Goal: Register for event/course

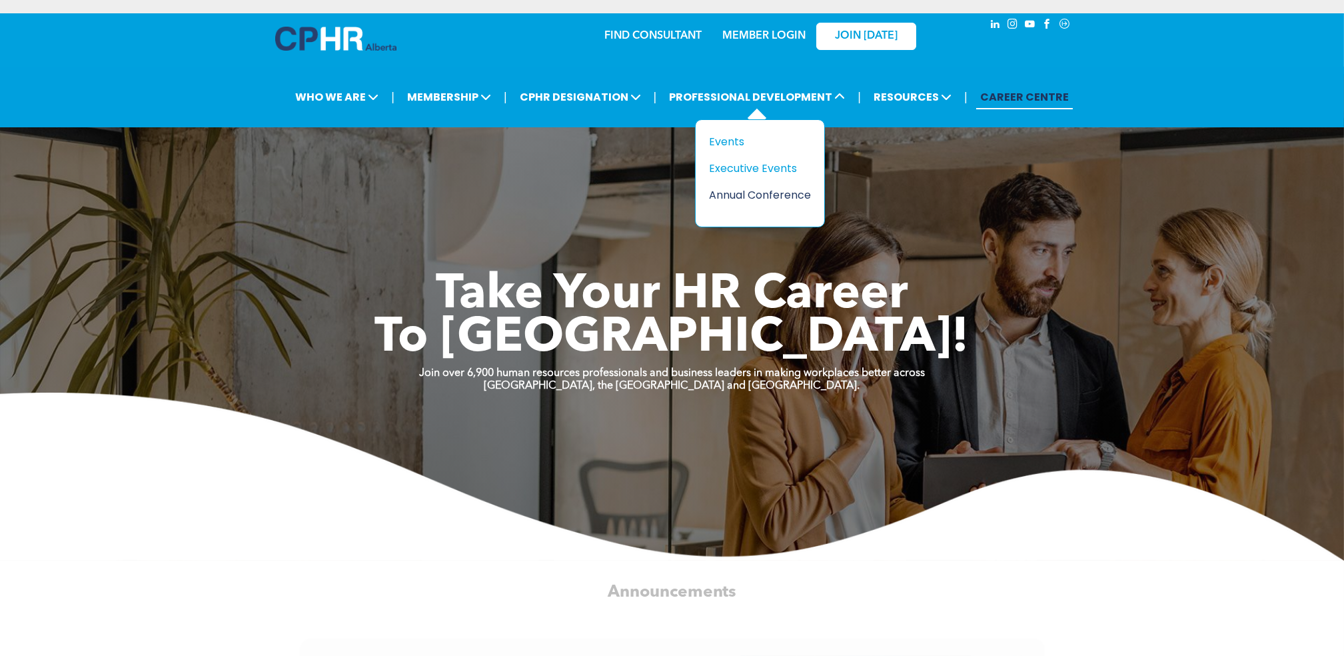
click at [734, 203] on div "Annual Conference" at bounding box center [755, 195] width 92 height 17
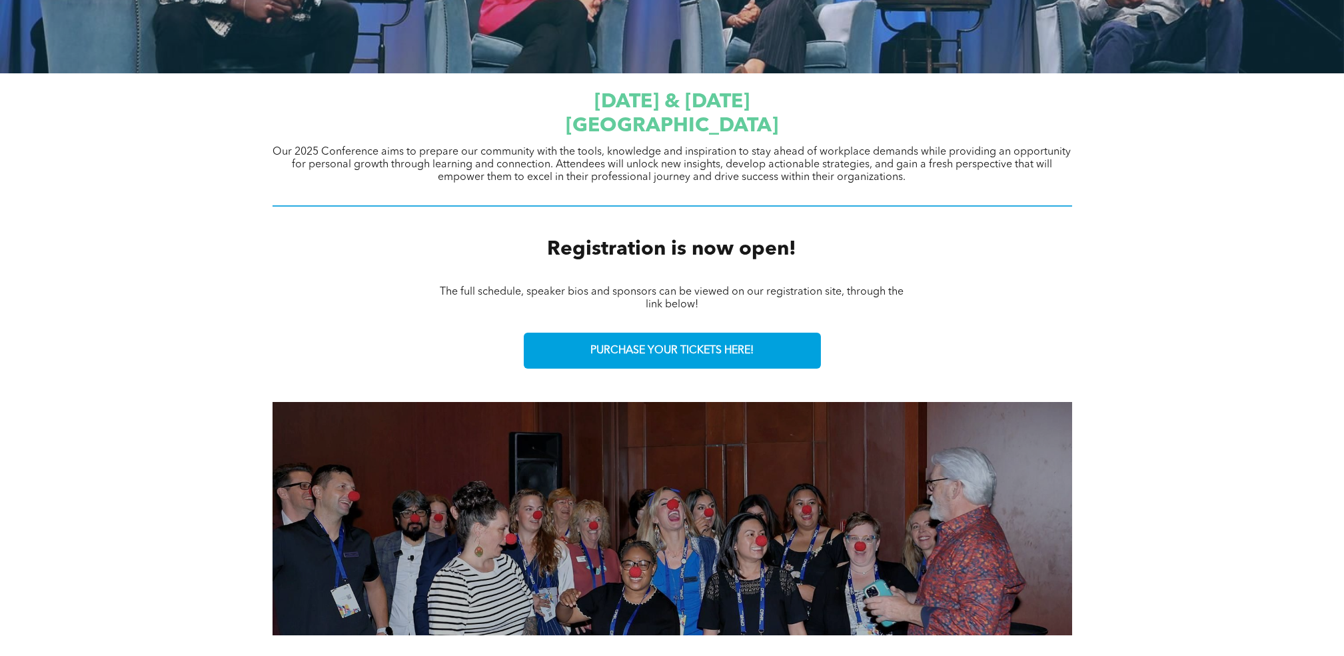
scroll to position [444, 0]
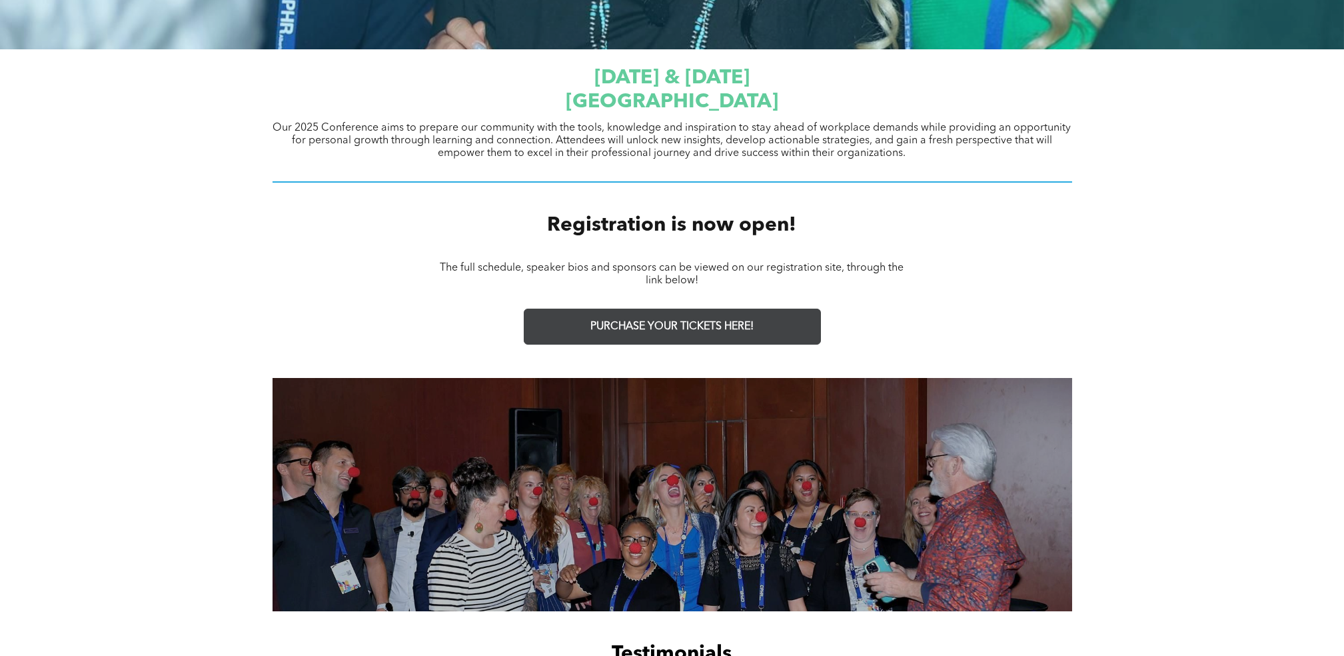
click at [674, 329] on span "PURCHASE YOUR TICKETS HERE!" at bounding box center [671, 327] width 163 height 13
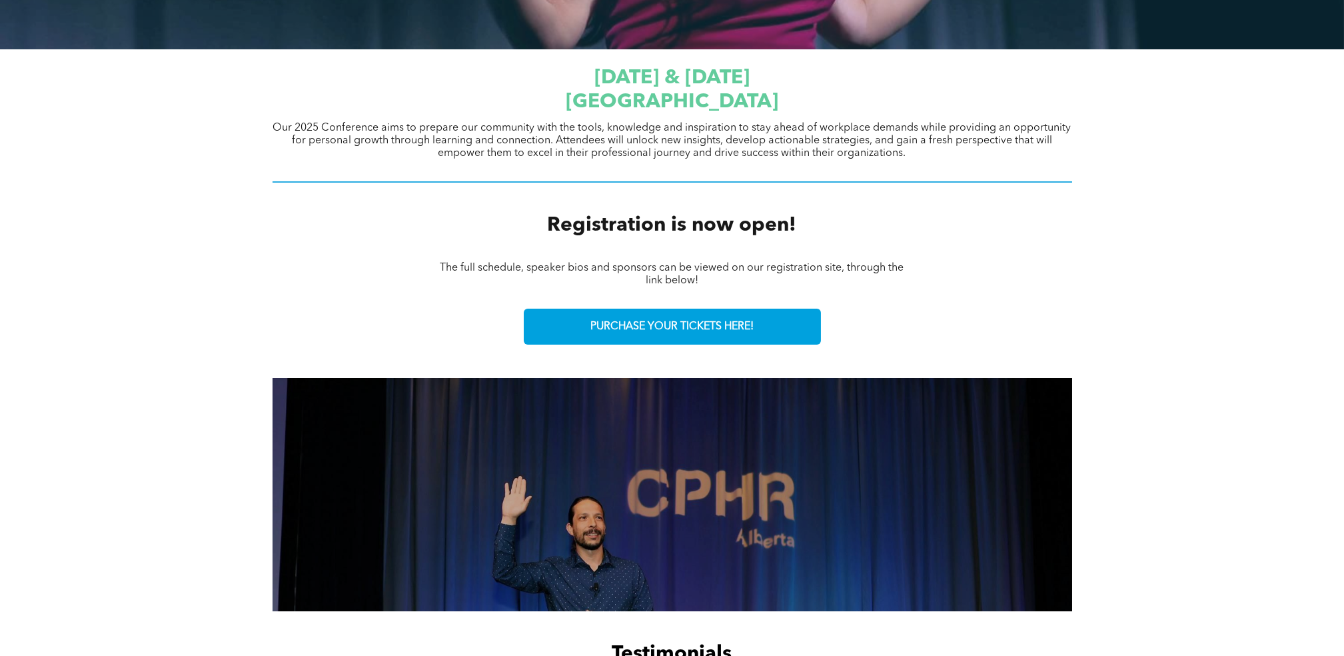
scroll to position [0, 0]
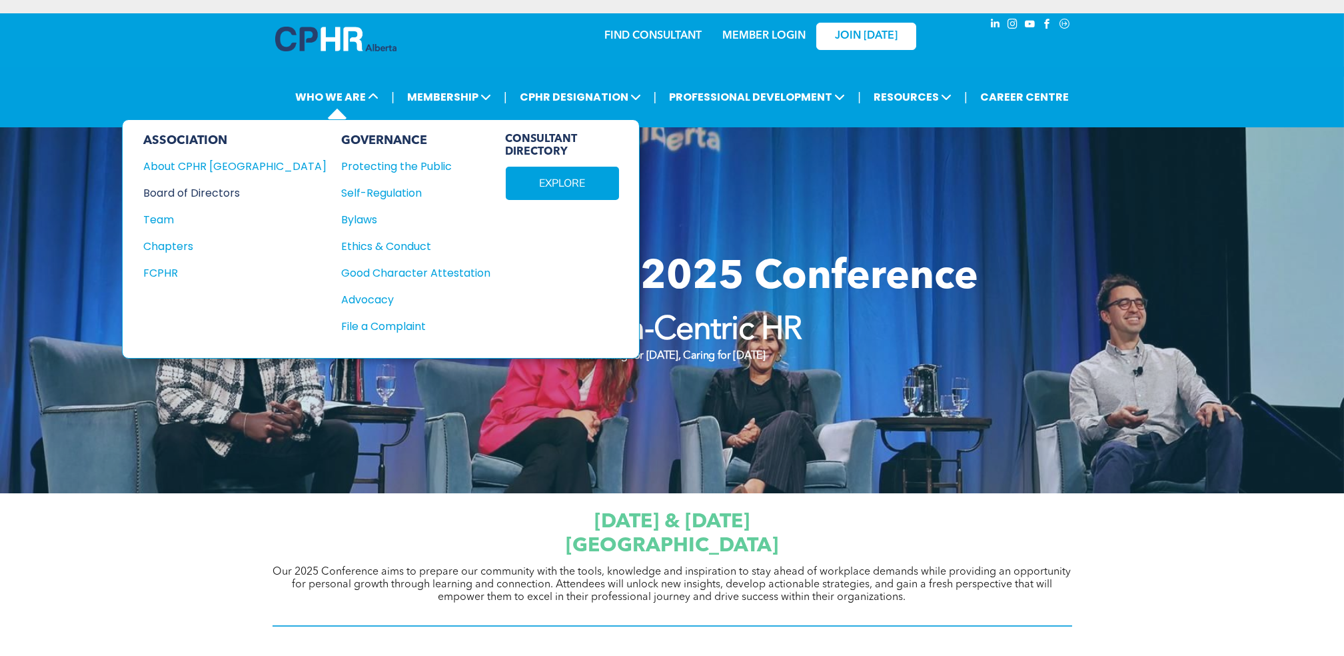
click at [217, 191] on div "Board of Directors" at bounding box center [226, 193] width 165 height 17
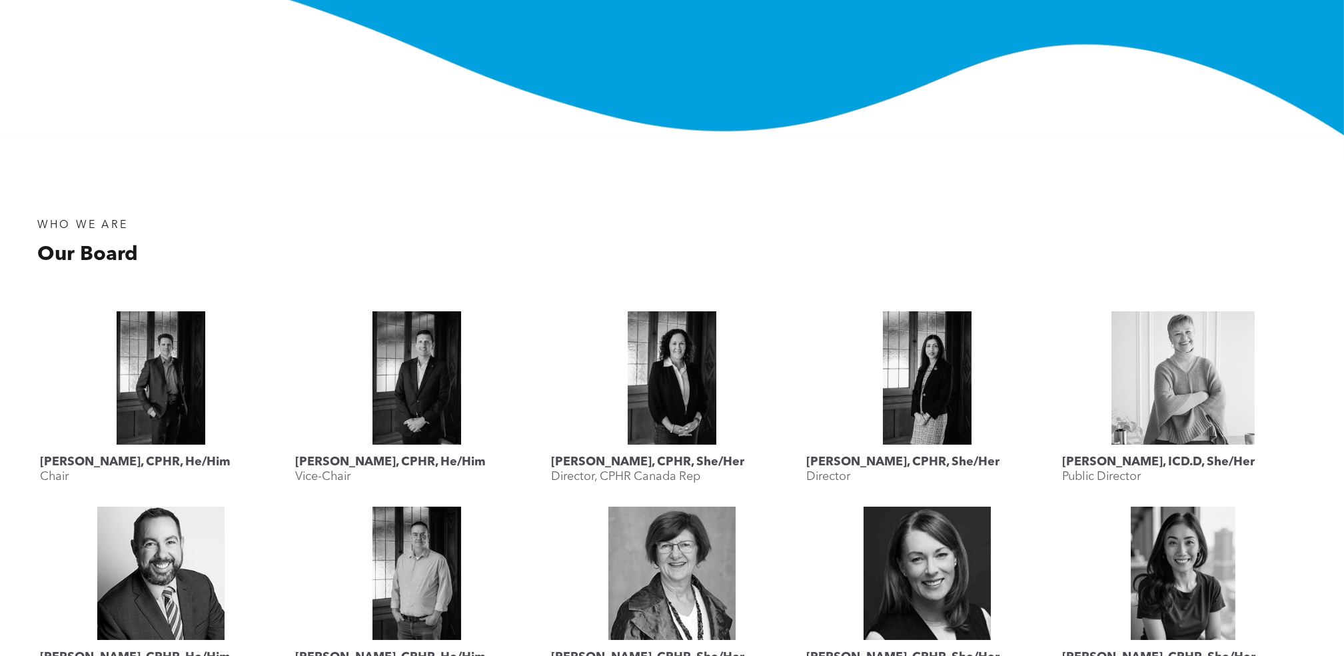
scroll to position [533, 0]
